Goal: Find specific page/section: Find specific page/section

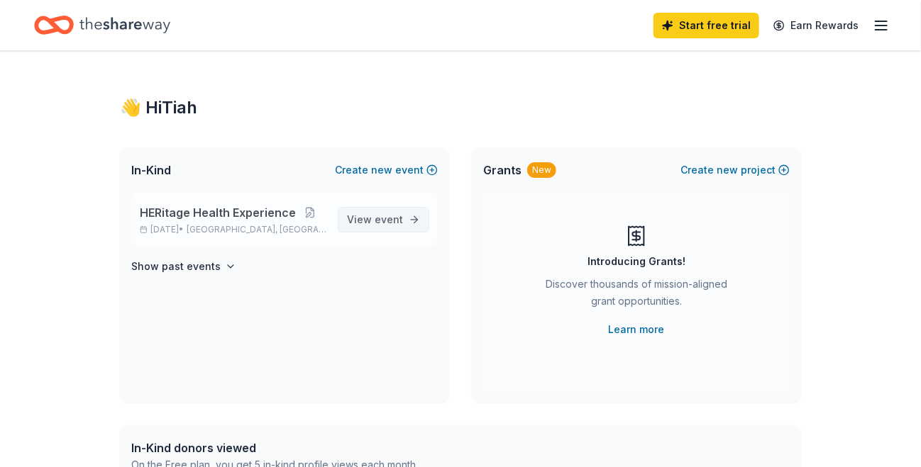
click at [404, 223] on link "View event" at bounding box center [384, 220] width 92 height 26
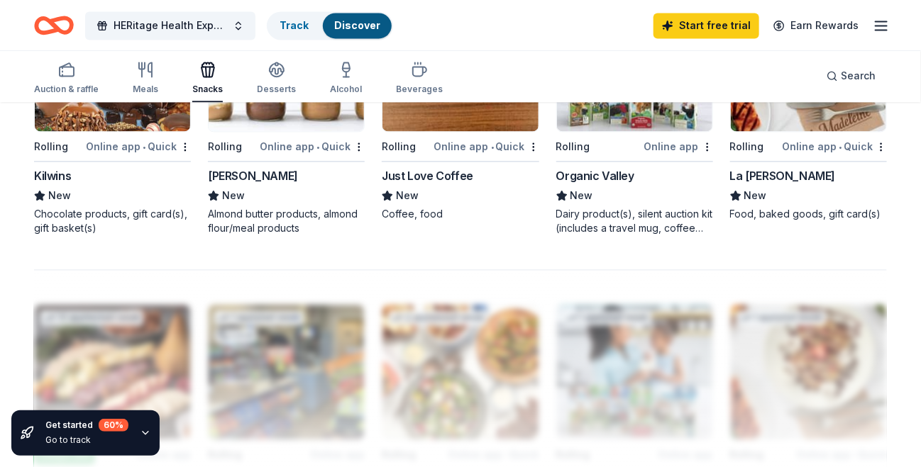
scroll to position [883, 0]
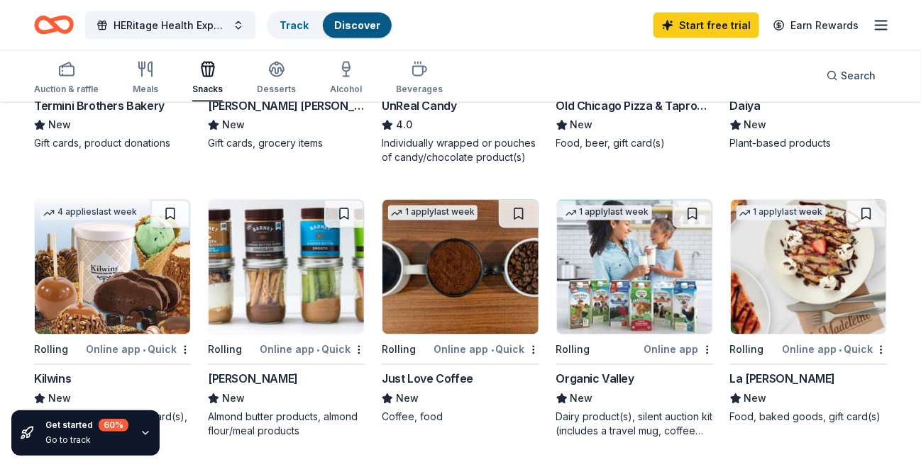
click at [284, 251] on img at bounding box center [286, 267] width 155 height 135
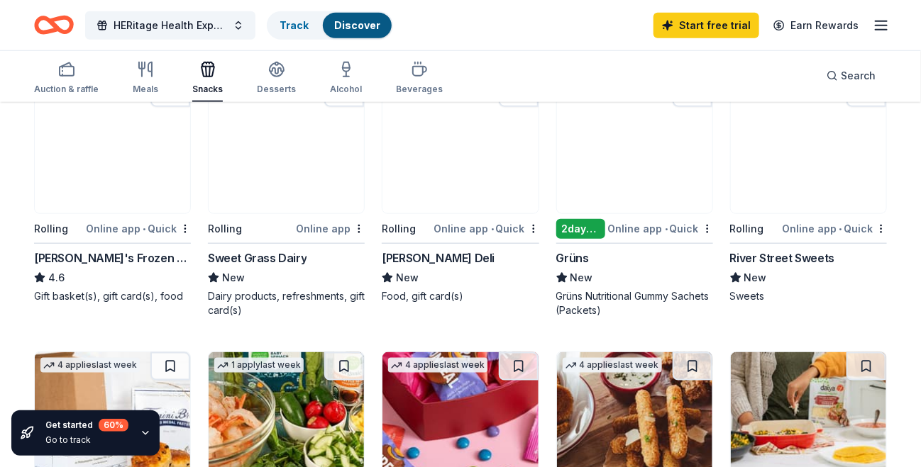
scroll to position [0, 0]
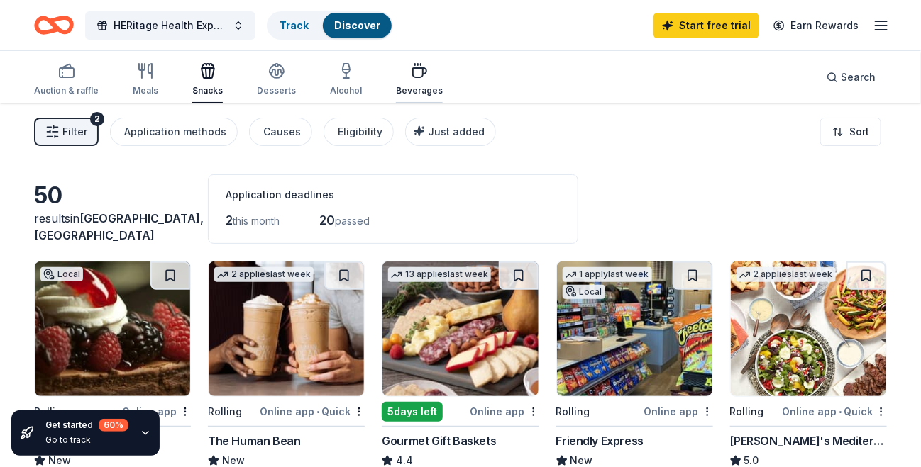
click at [413, 87] on div "Beverages" at bounding box center [419, 90] width 47 height 11
